Goal: Task Accomplishment & Management: Manage account settings

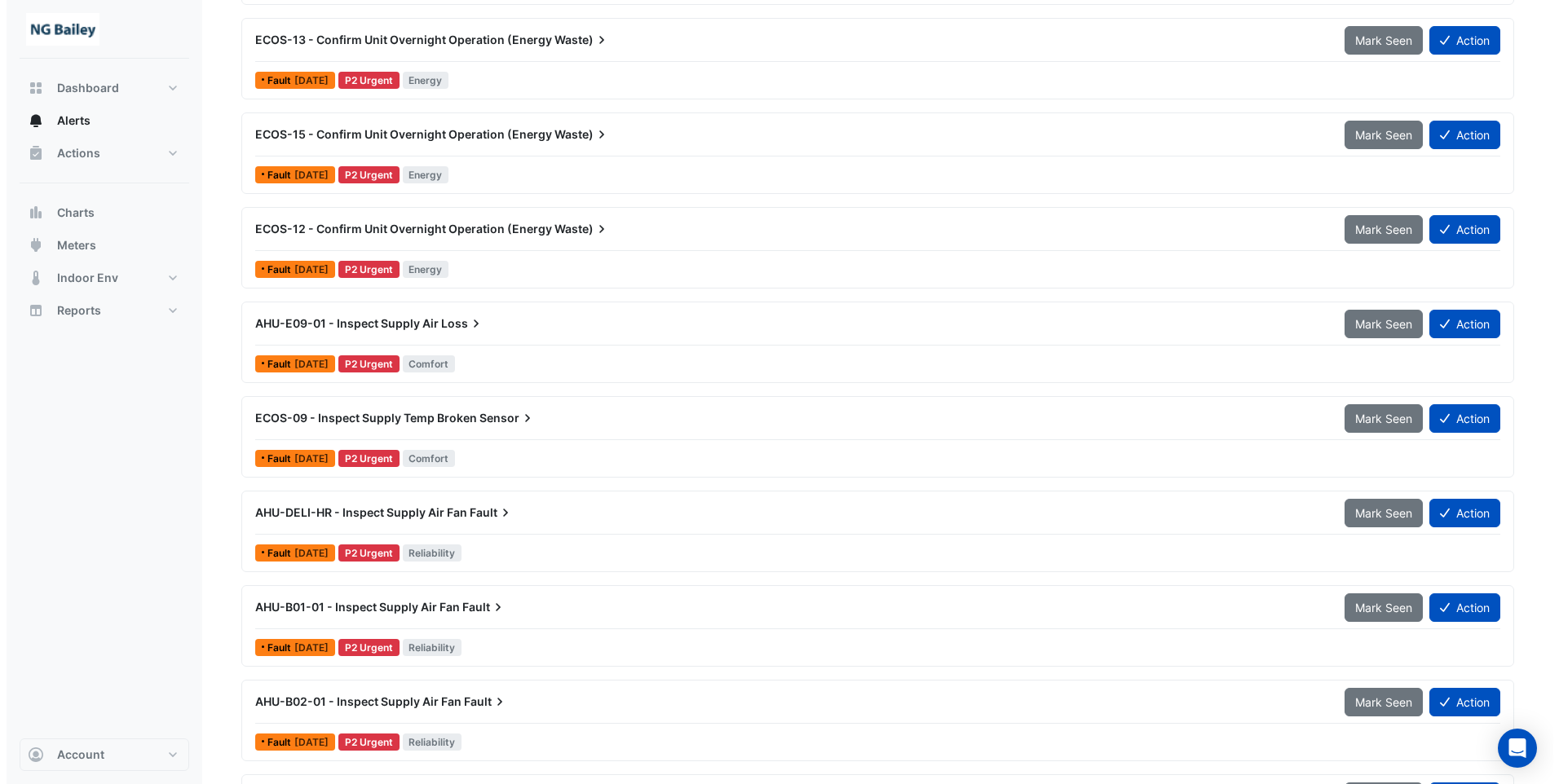
scroll to position [1141, 0]
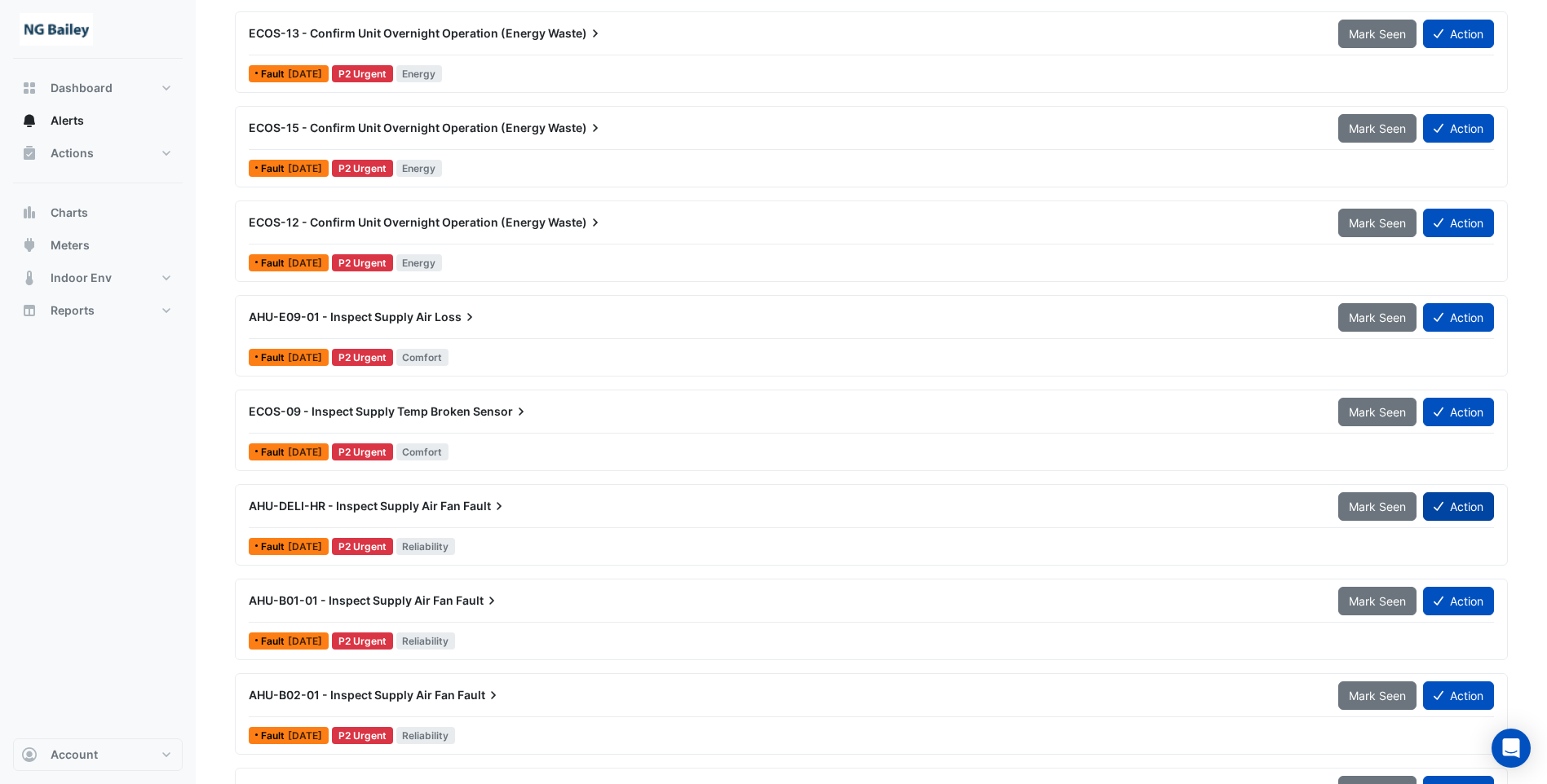
click at [1457, 506] on button "Action" at bounding box center [1458, 506] width 71 height 29
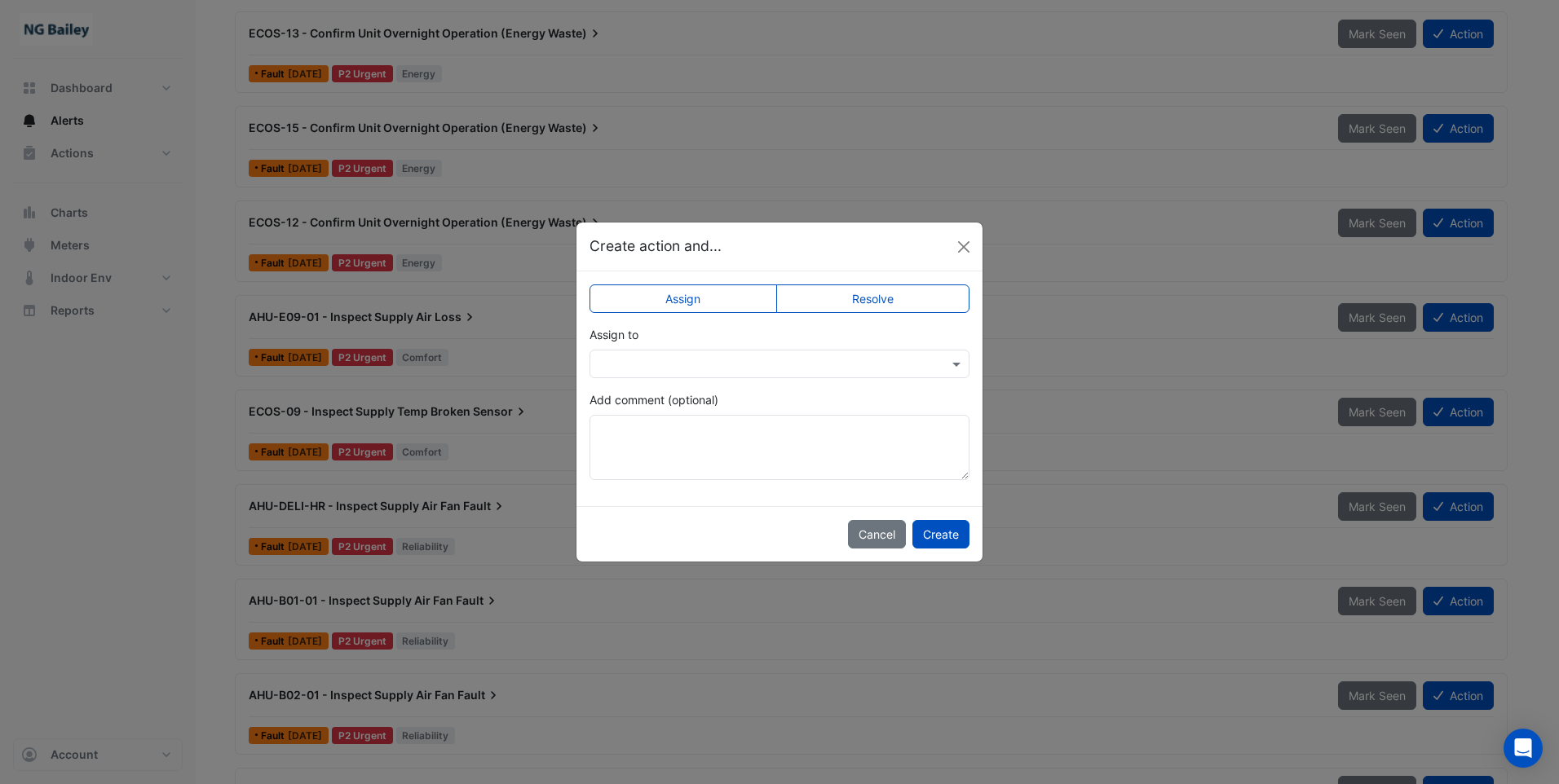
click at [657, 365] on input "text" at bounding box center [763, 365] width 330 height 17
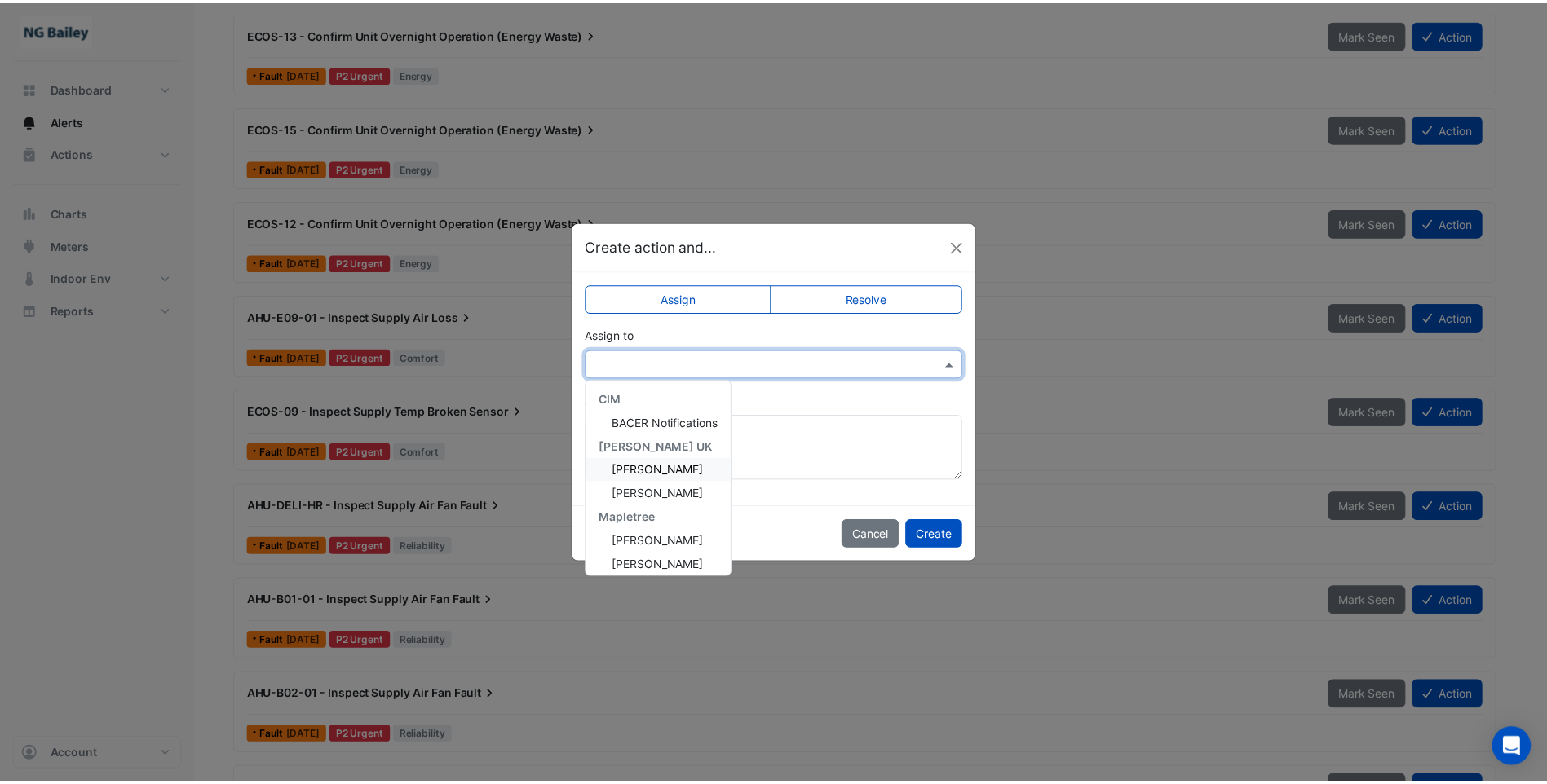
scroll to position [196, 0]
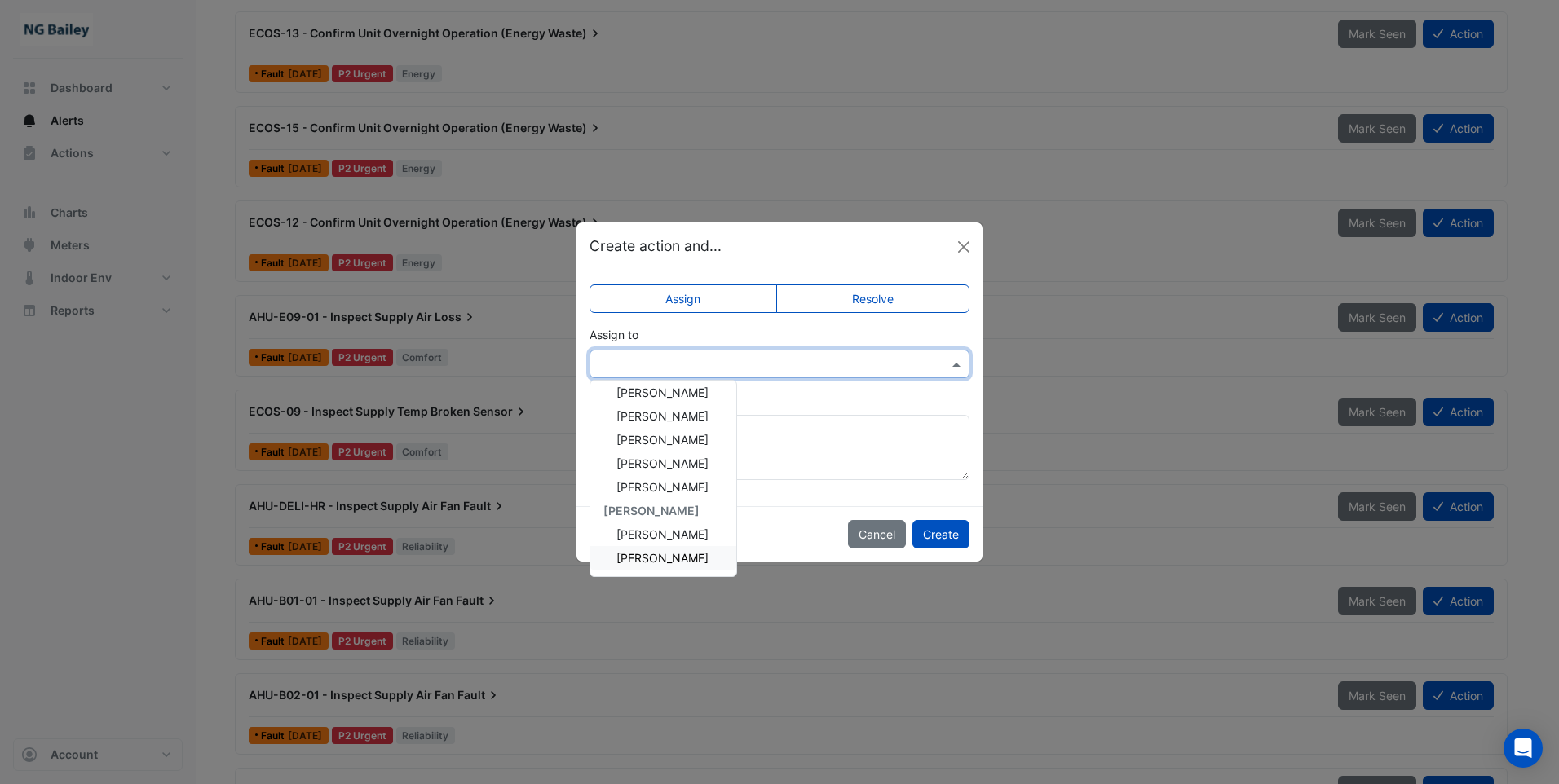
click at [666, 563] on span "[PERSON_NAME]" at bounding box center [662, 558] width 92 height 14
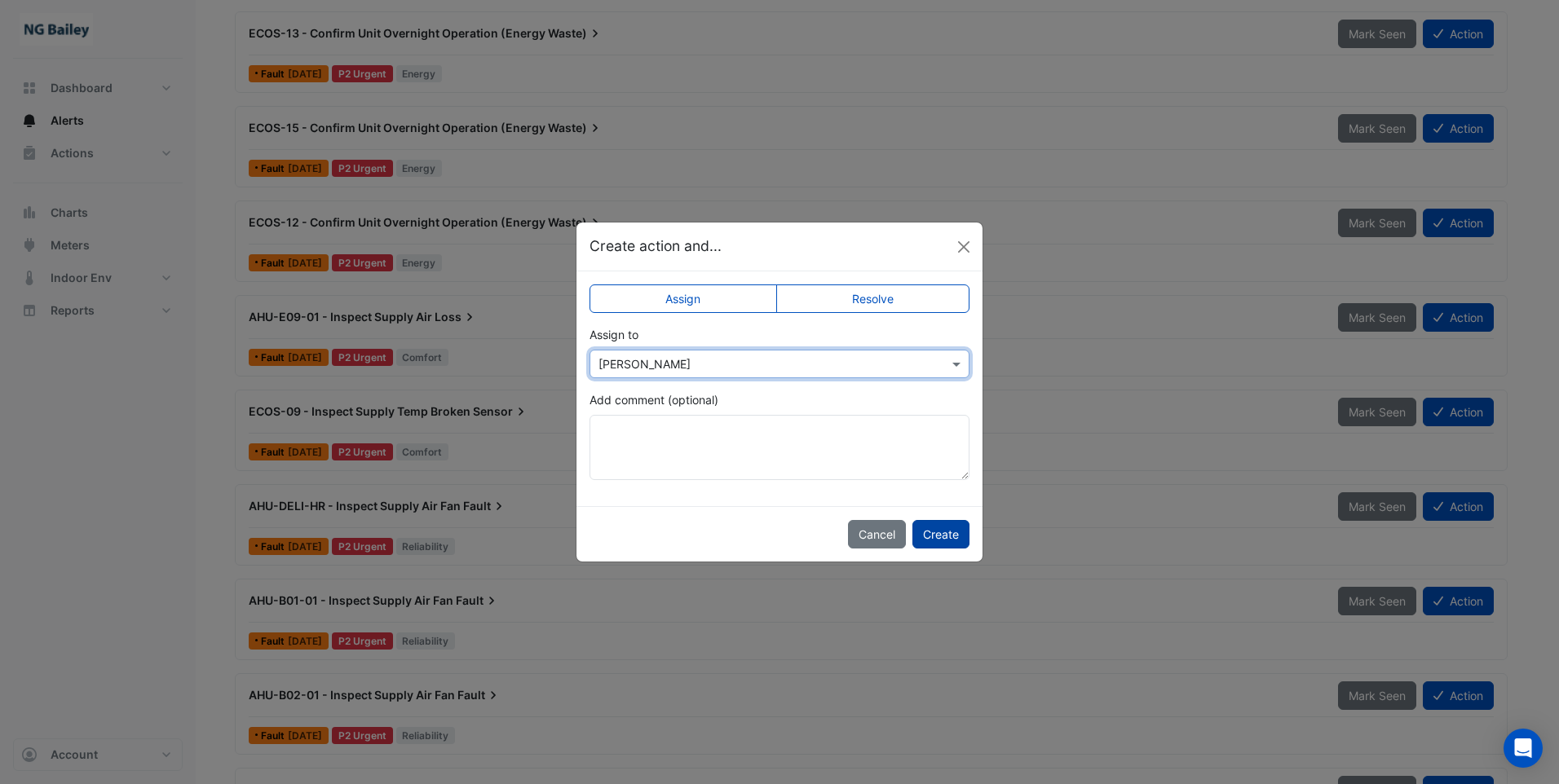
click at [943, 537] on button "Create" at bounding box center [940, 534] width 57 height 29
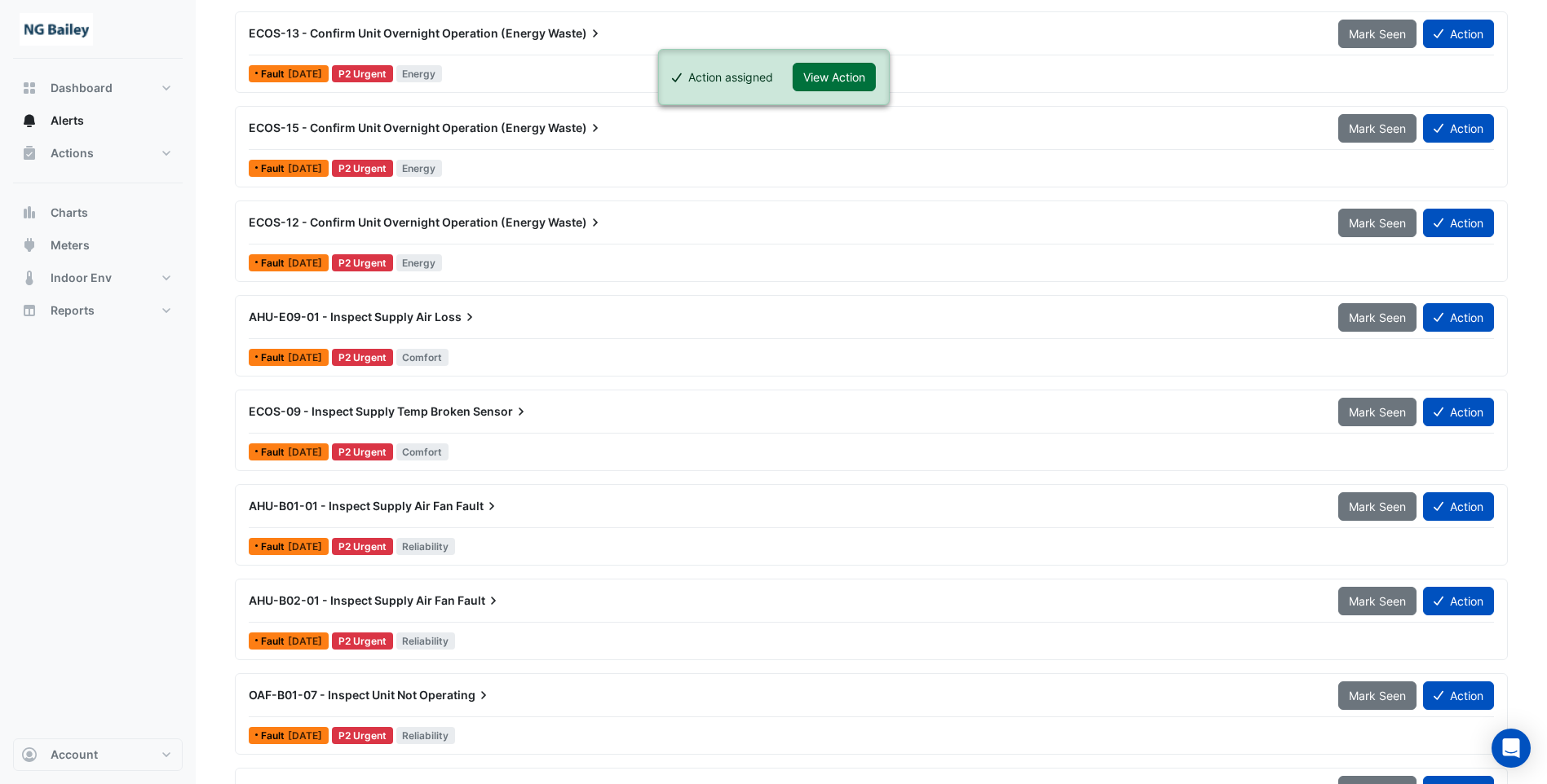
click at [834, 73] on button "View Action" at bounding box center [834, 76] width 83 height 29
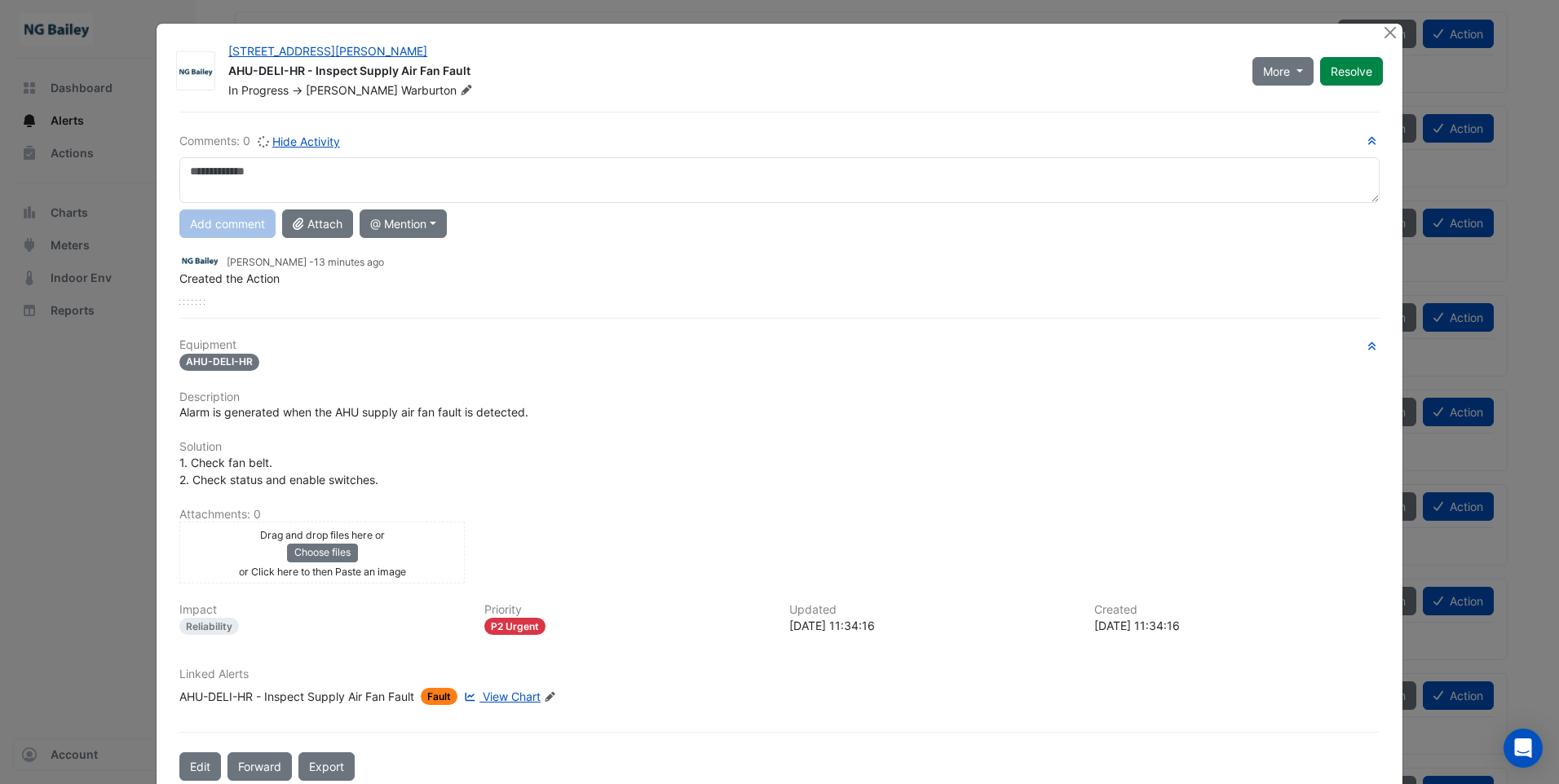
click at [265, 182] on textarea at bounding box center [779, 180] width 1200 height 46
type textarea "**********"
click at [228, 219] on button "Add comment" at bounding box center [227, 224] width 96 height 29
click at [1359, 71] on button "Resolve" at bounding box center [1351, 71] width 62 height 29
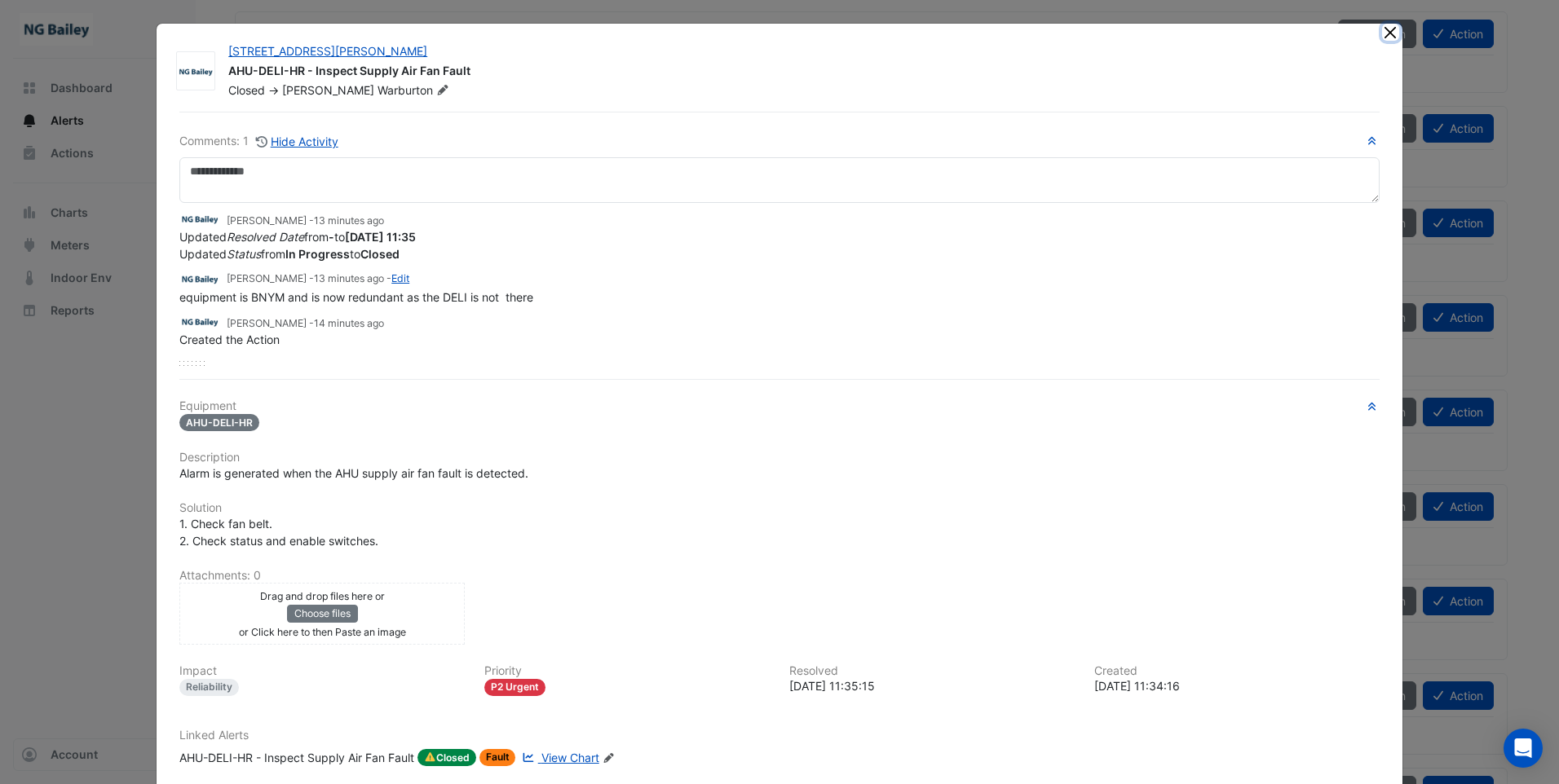
click at [1381, 33] on button "Close" at bounding box center [1390, 32] width 17 height 17
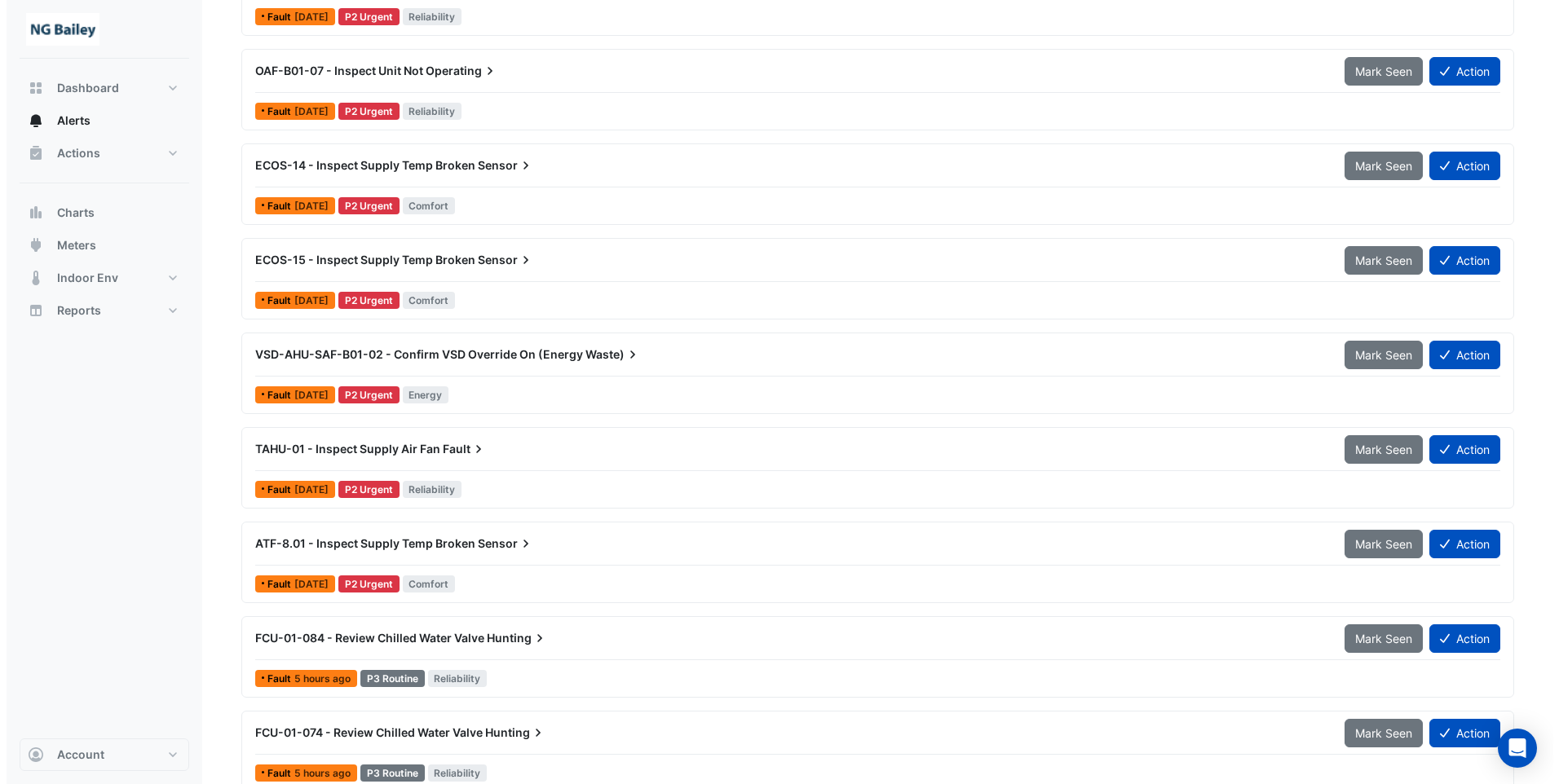
scroll to position [1793, 0]
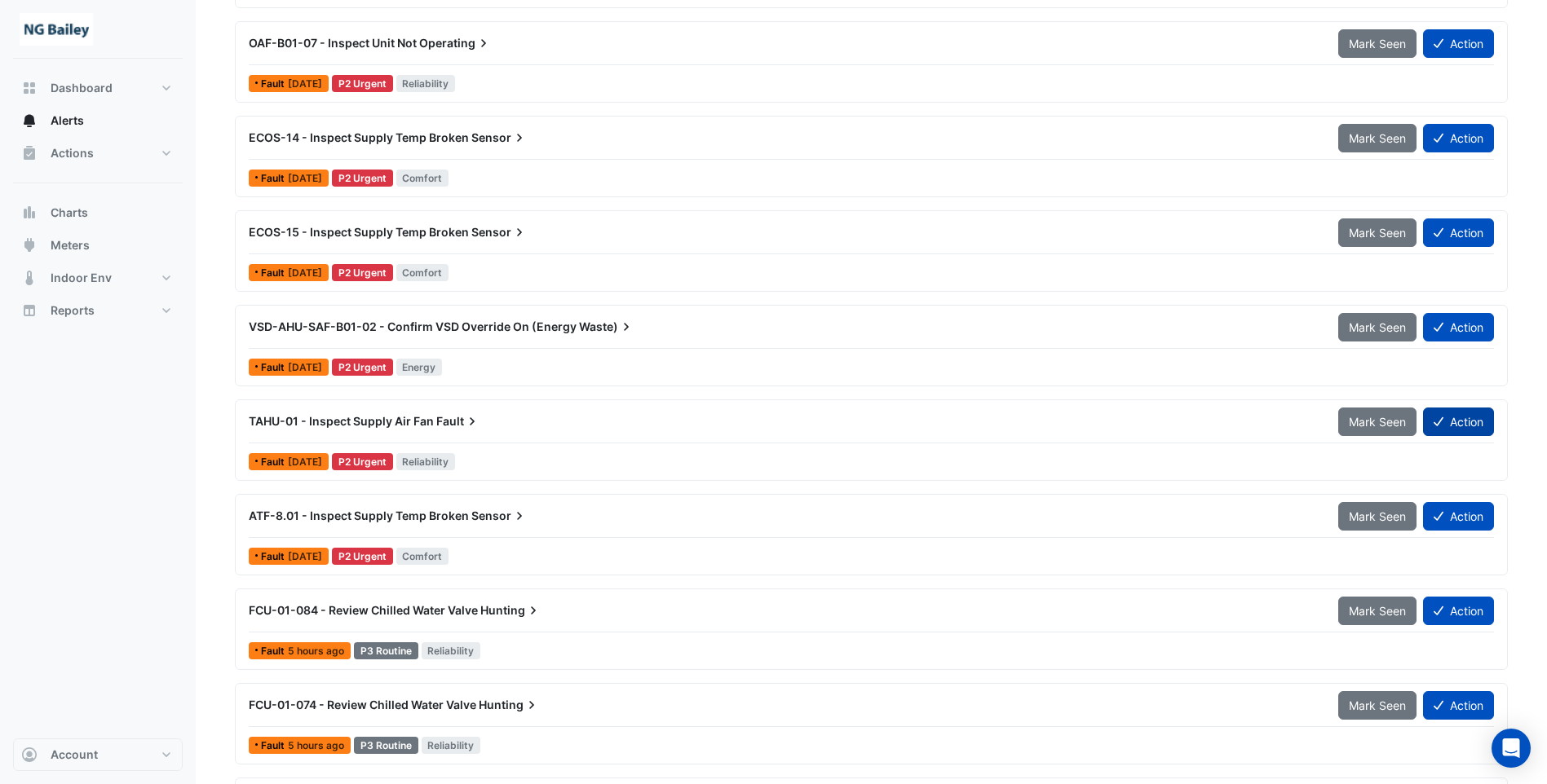
click at [1478, 421] on button "Action" at bounding box center [1458, 422] width 71 height 29
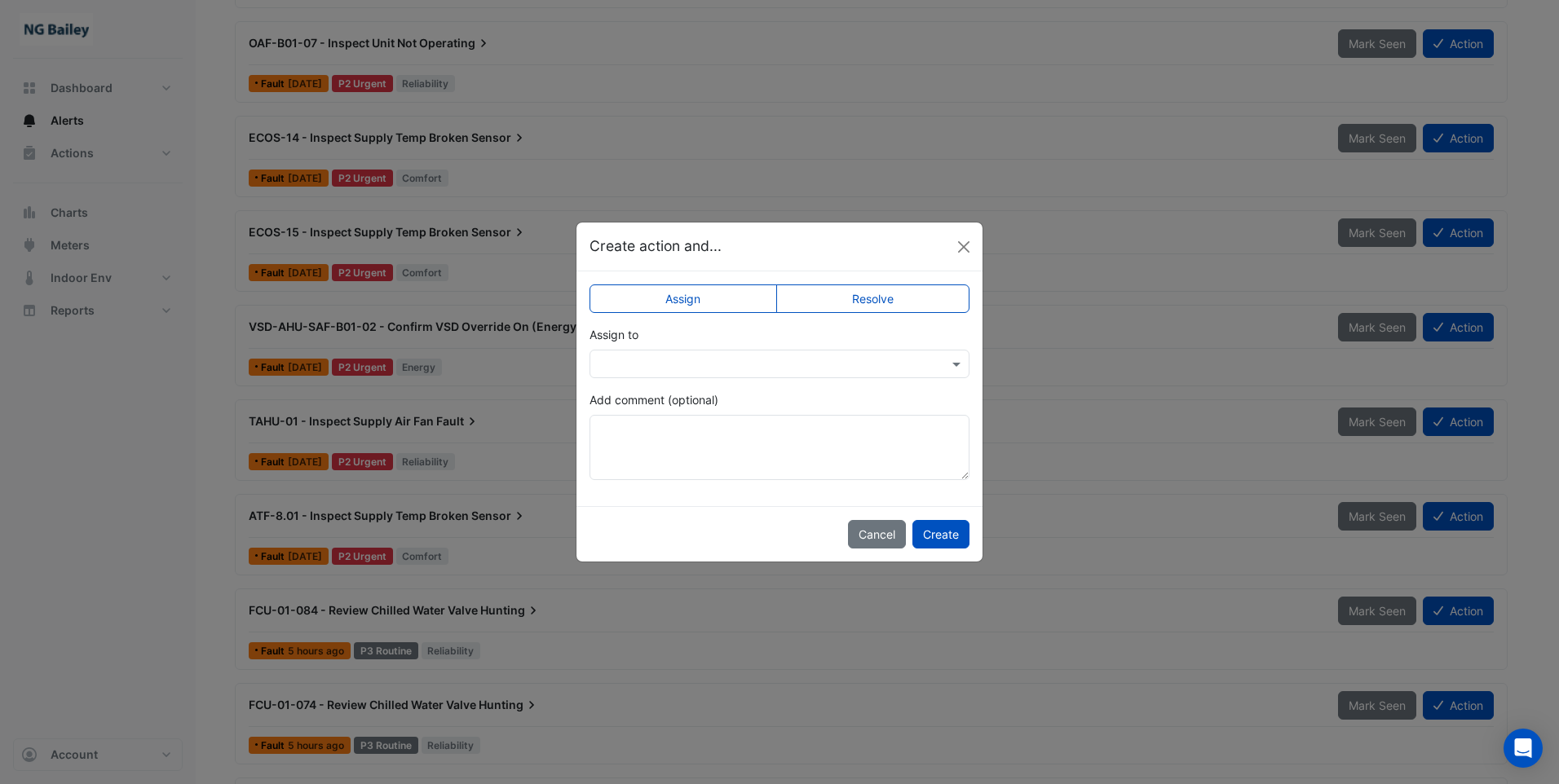
click at [790, 357] on input "text" at bounding box center [763, 365] width 330 height 17
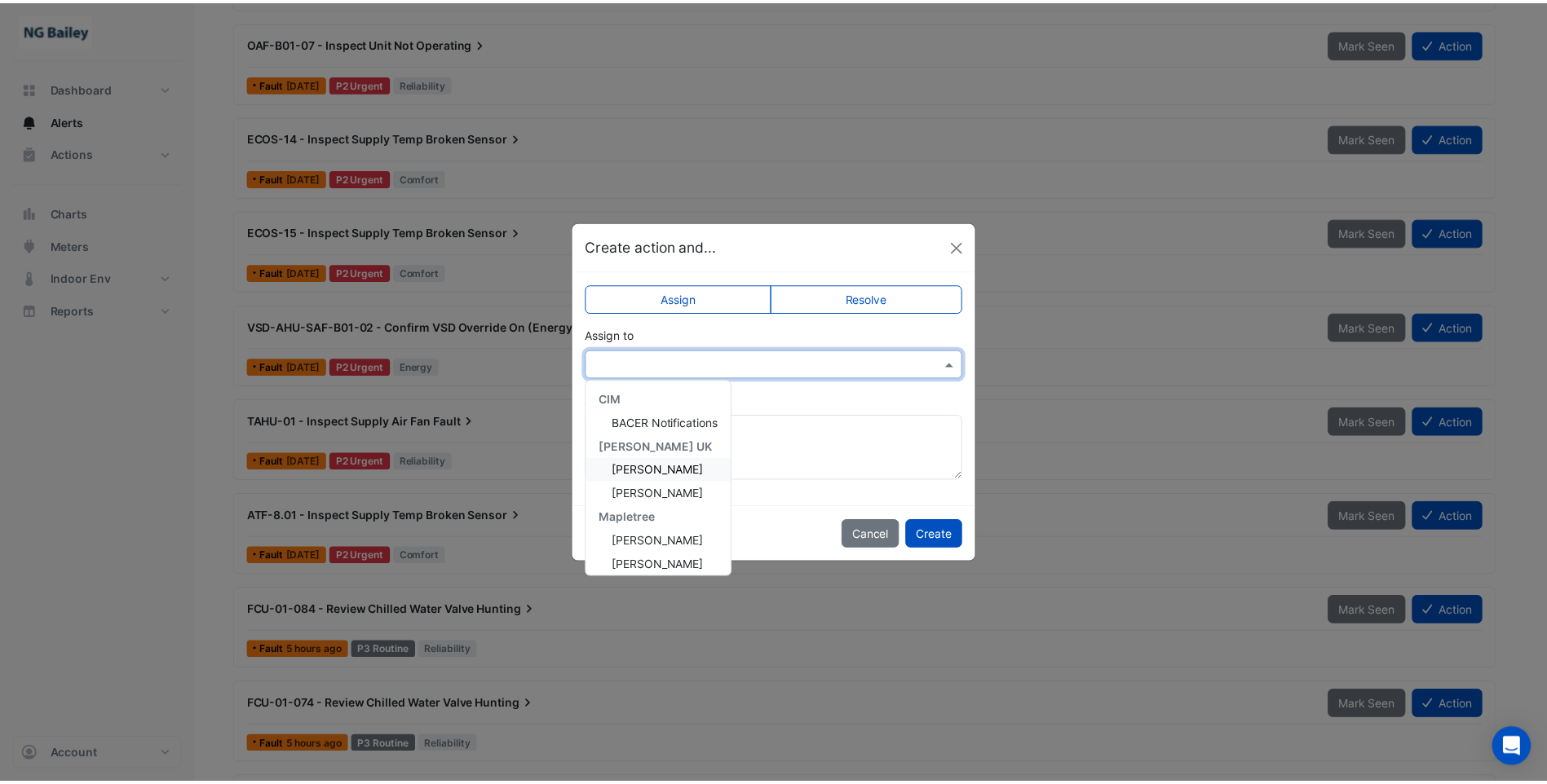
scroll to position [196, 0]
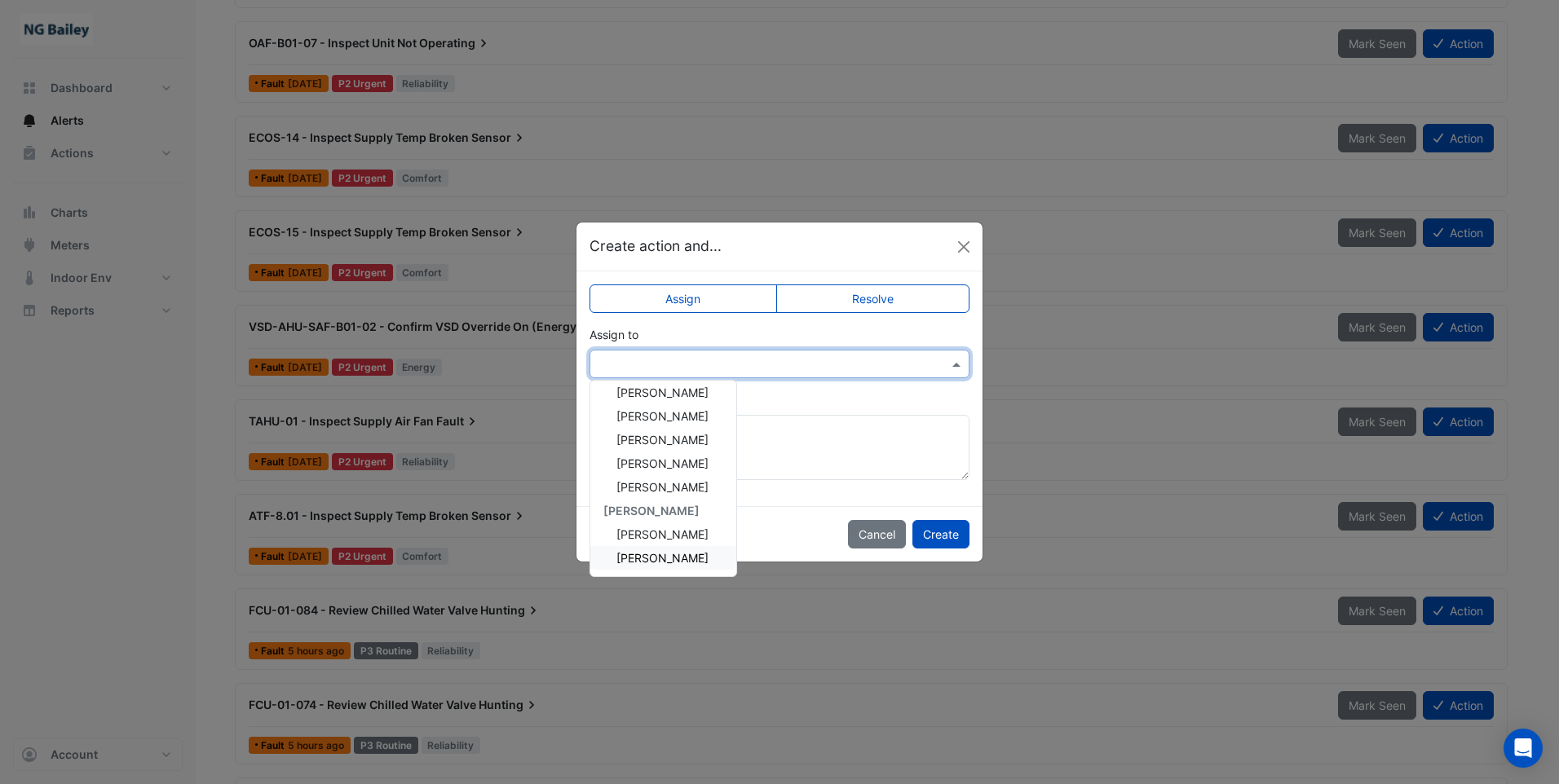
click at [656, 560] on span "[PERSON_NAME]" at bounding box center [662, 558] width 92 height 14
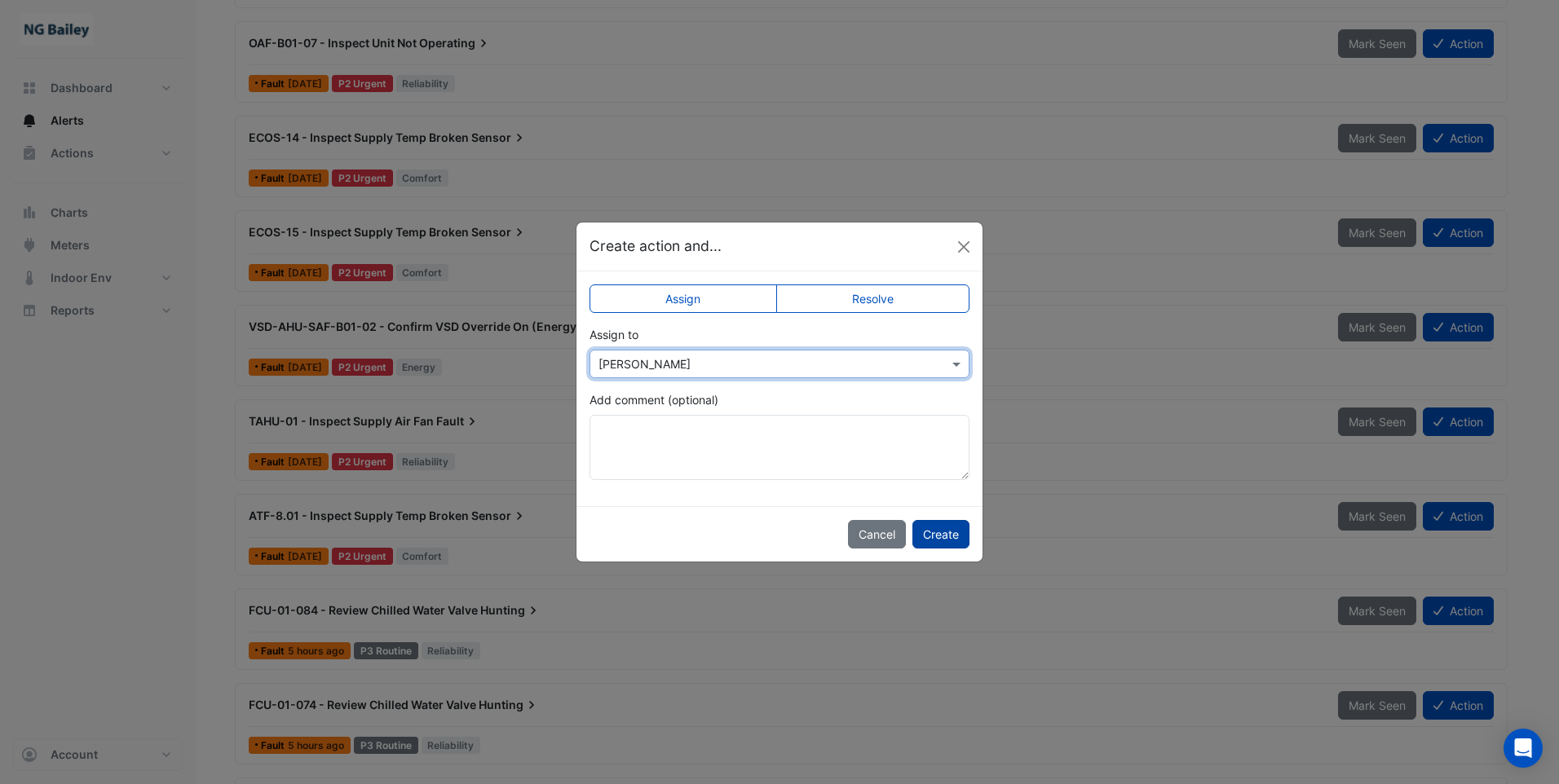
click at [946, 535] on button "Create" at bounding box center [940, 534] width 57 height 29
